Goal: Task Accomplishment & Management: Manage account settings

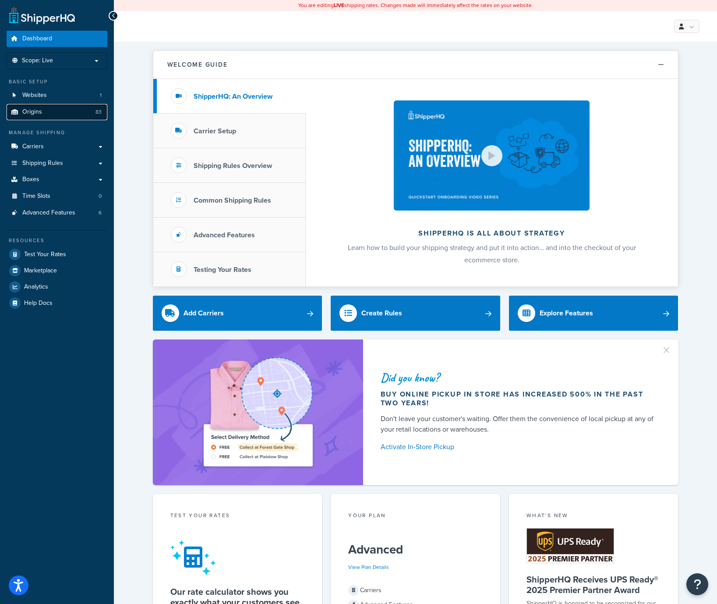
click at [40, 116] on span "Origins" at bounding box center [32, 111] width 20 height 7
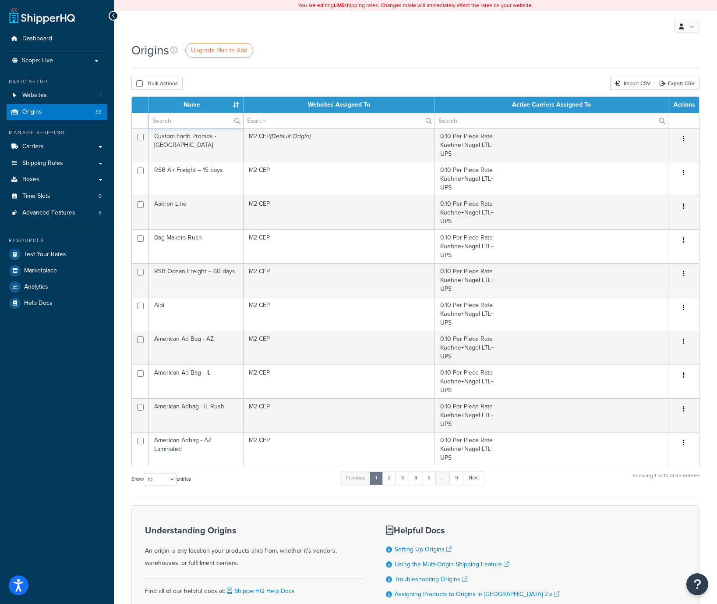
click at [182, 121] on input "text" at bounding box center [196, 120] width 94 height 15
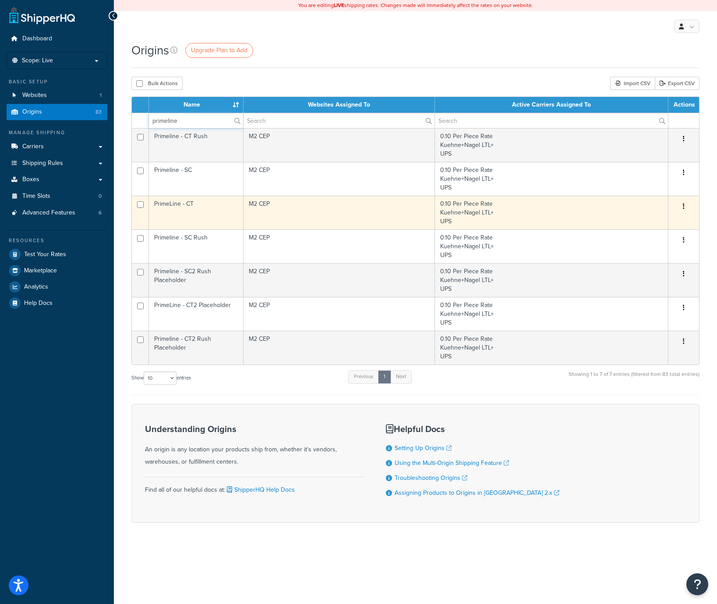
type input "primeline"
click at [207, 212] on td "PrimeLine - CT" at bounding box center [196, 212] width 95 height 34
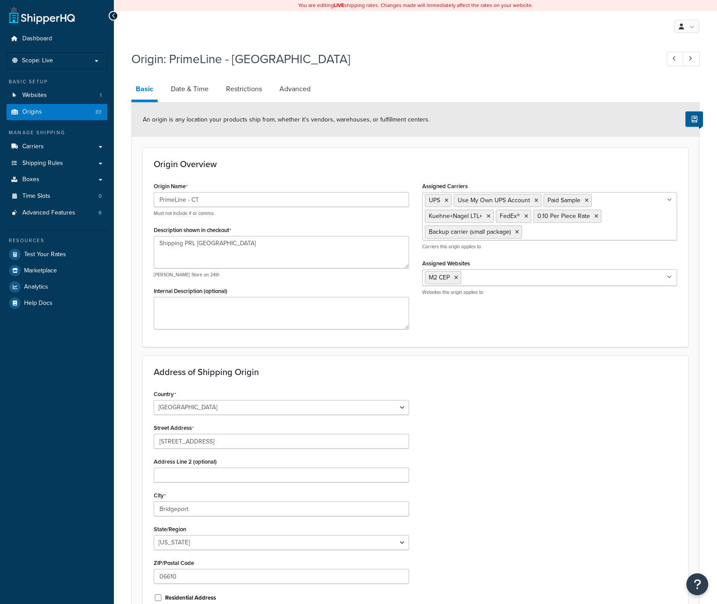
select select "7"
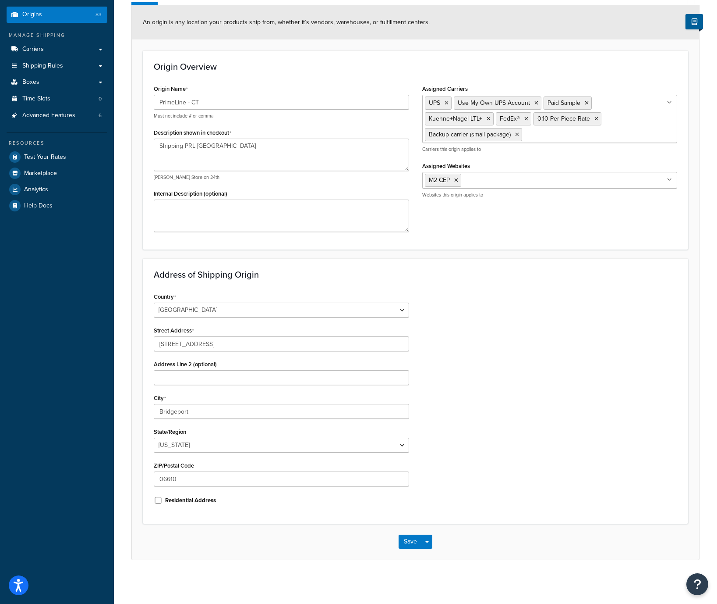
scroll to position [97, 0]
drag, startPoint x: 186, startPoint y: 482, endPoint x: 122, endPoint y: 479, distance: 64.0
click at [122, 479] on div "Origin: PrimeLine - CT Basic Date & Time Restrictions Advanced An origin is any…" at bounding box center [416, 265] width 604 height 633
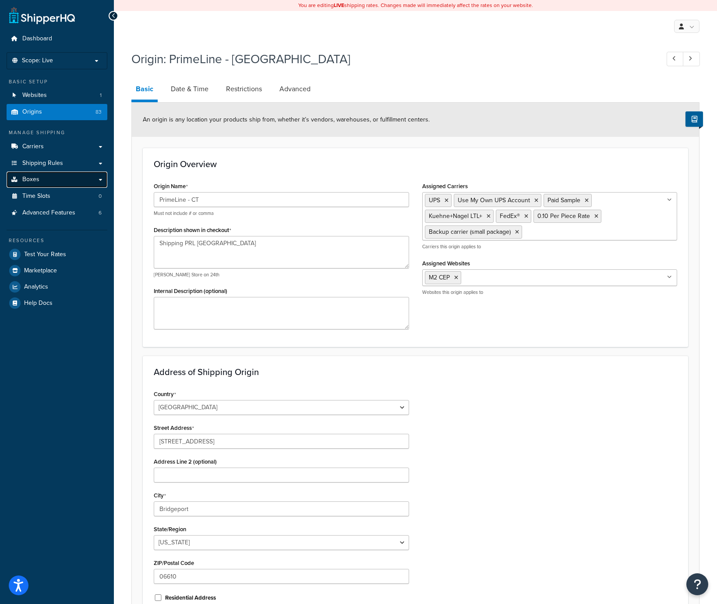
click at [45, 181] on link "Boxes" at bounding box center [57, 179] width 101 height 16
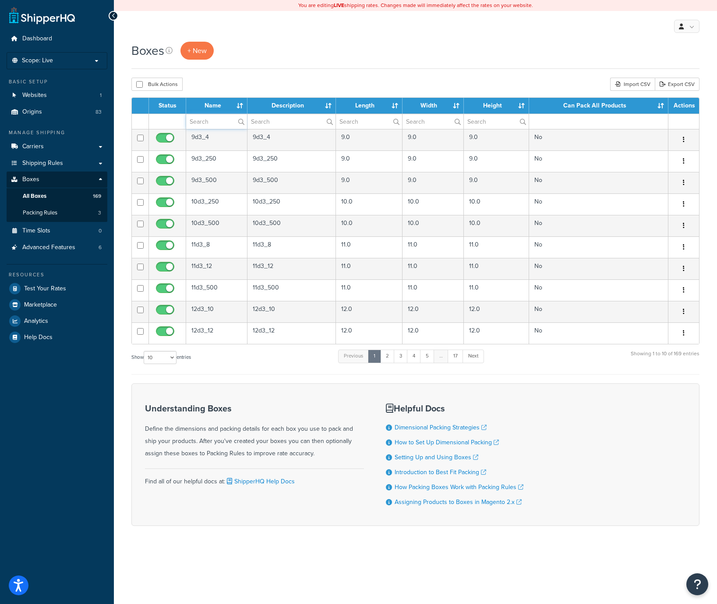
click at [213, 125] on input "text" at bounding box center [216, 121] width 61 height 15
type input "18d"
click at [382, 355] on link "2" at bounding box center [381, 355] width 14 height 13
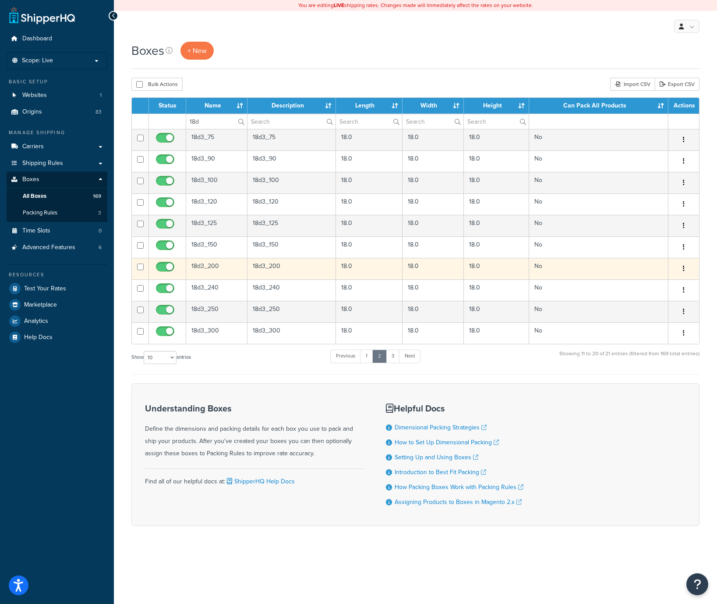
click at [240, 272] on td "18d3_200" at bounding box center [216, 268] width 61 height 21
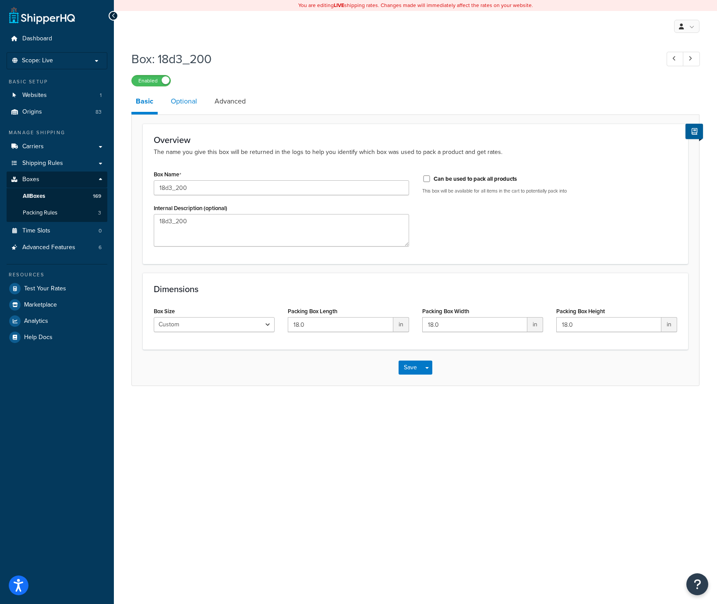
click at [184, 99] on link "Optional" at bounding box center [184, 101] width 35 height 21
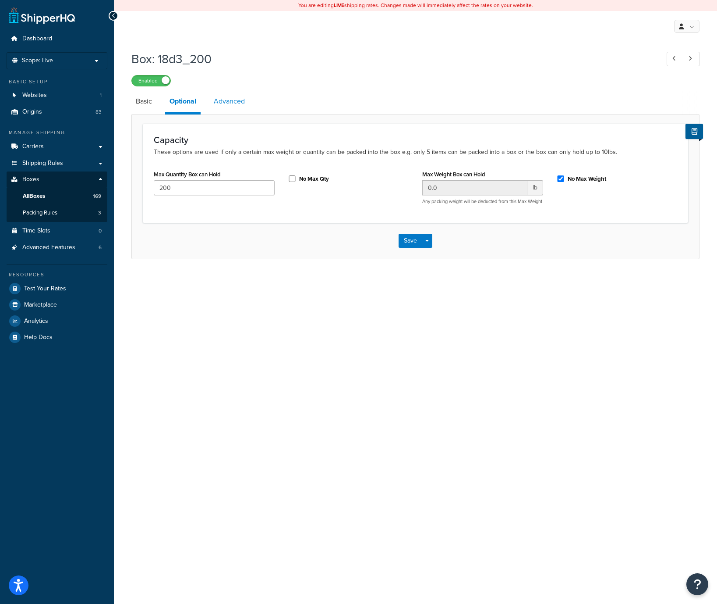
click at [229, 103] on link "Advanced" at bounding box center [229, 101] width 40 height 21
